Goal: Navigation & Orientation: Find specific page/section

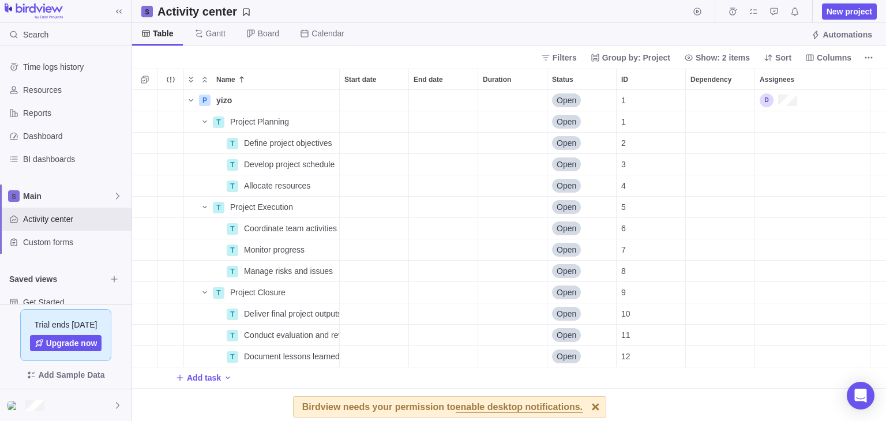
scroll to position [9, 9]
click at [118, 405] on icon at bounding box center [117, 405] width 3 height 6
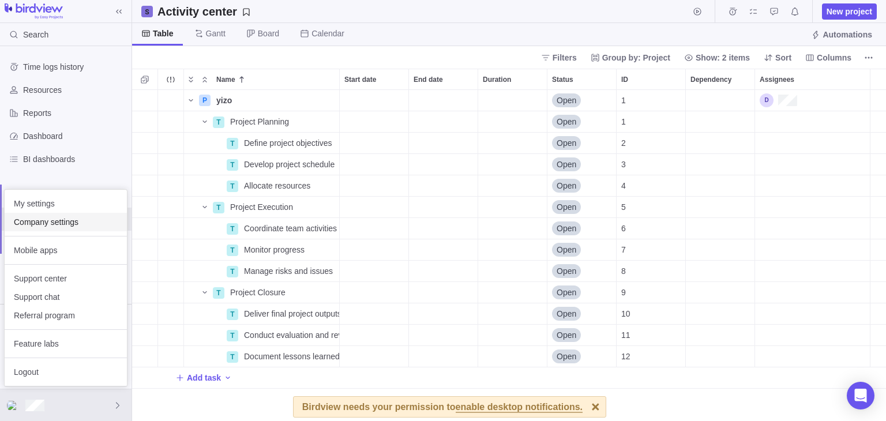
click at [57, 222] on span "Company settings" at bounding box center [66, 222] width 104 height 12
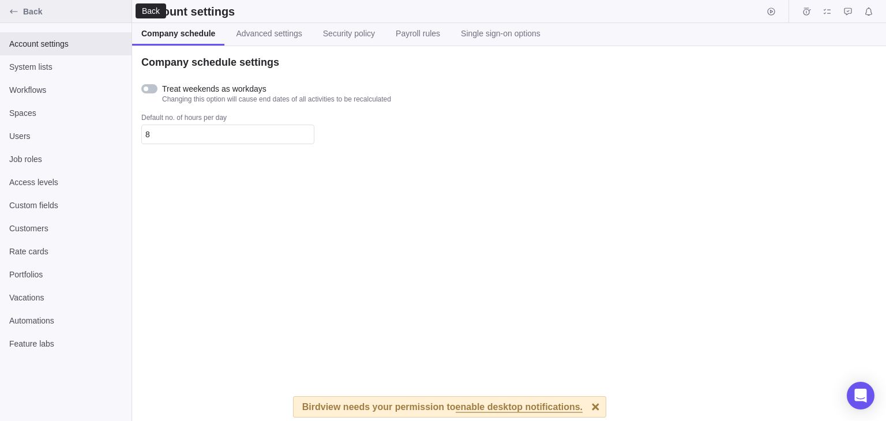
click at [14, 13] on icon "Back" at bounding box center [13, 11] width 9 height 9
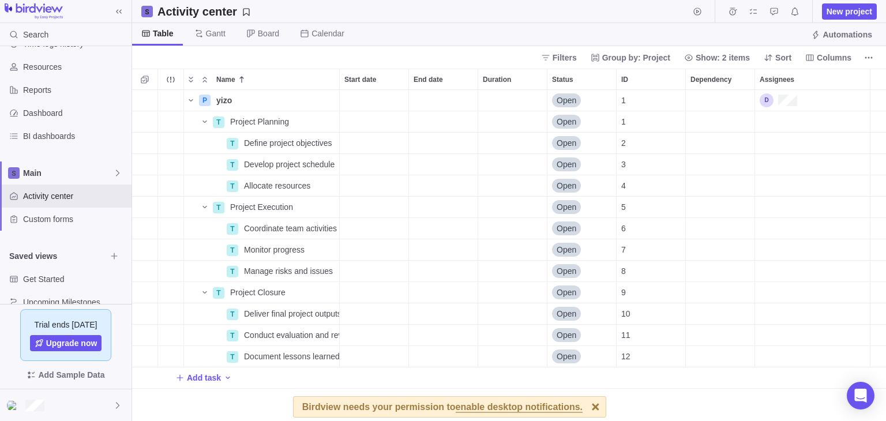
scroll to position [42, 0]
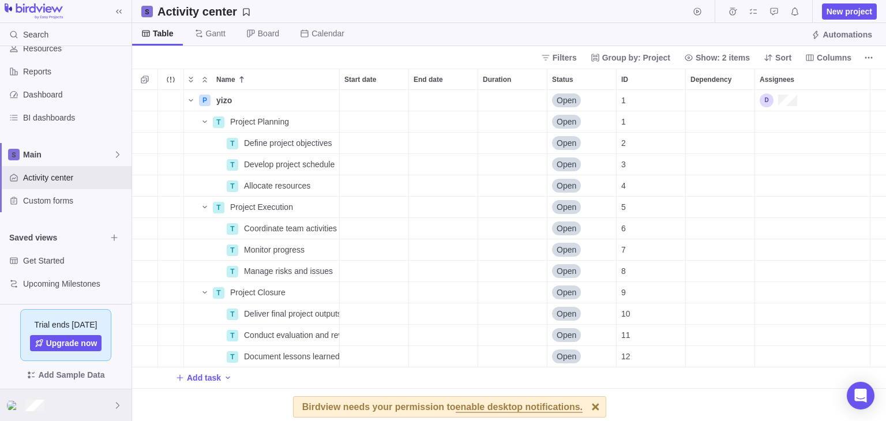
click at [62, 401] on div at bounding box center [66, 406] width 132 height 32
click at [115, 403] on icon at bounding box center [117, 405] width 9 height 9
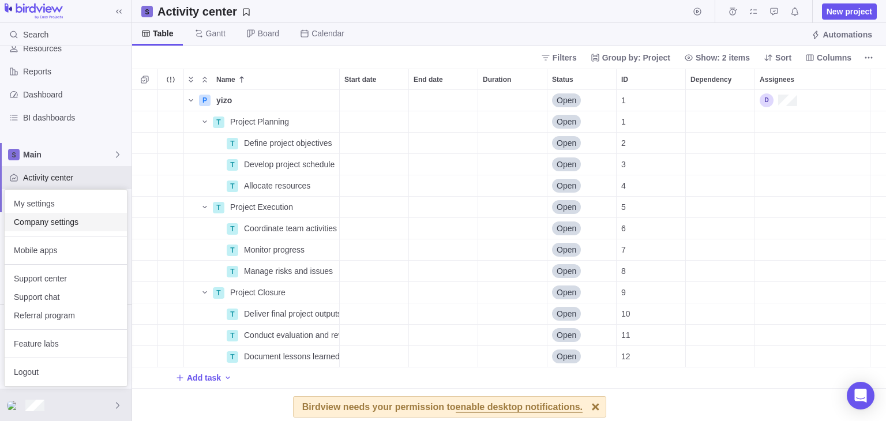
click at [55, 229] on div "Company settings" at bounding box center [66, 222] width 122 height 18
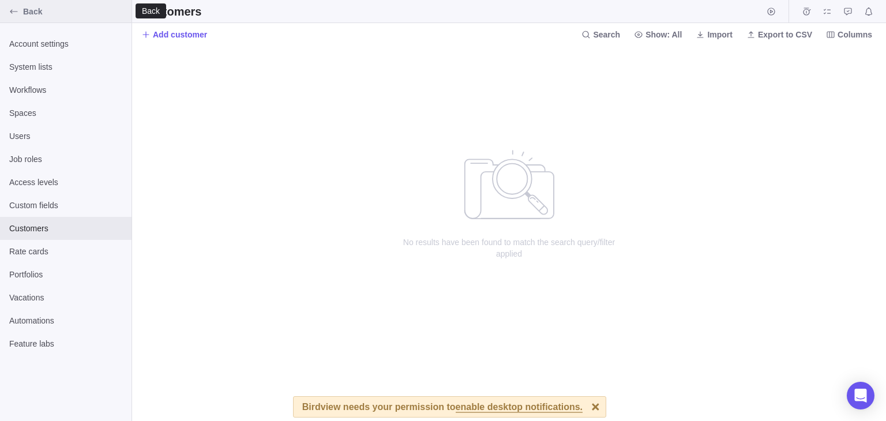
click at [16, 13] on icon "Back" at bounding box center [13, 11] width 9 height 9
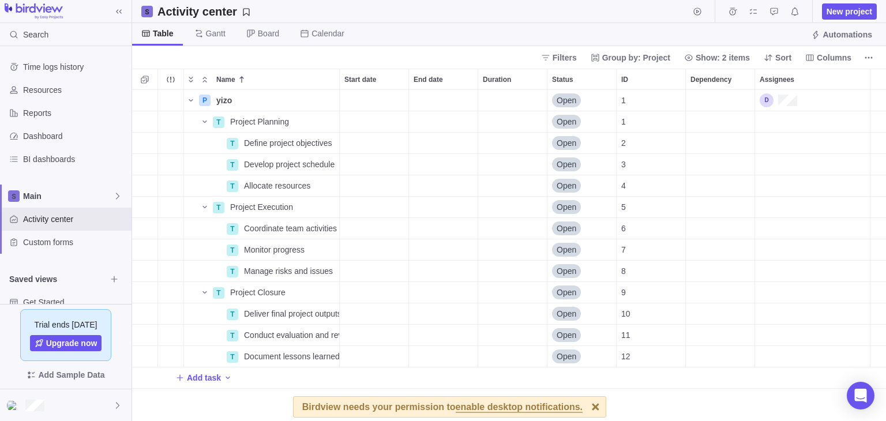
scroll to position [322, 746]
